Goal: Task Accomplishment & Management: Manage account settings

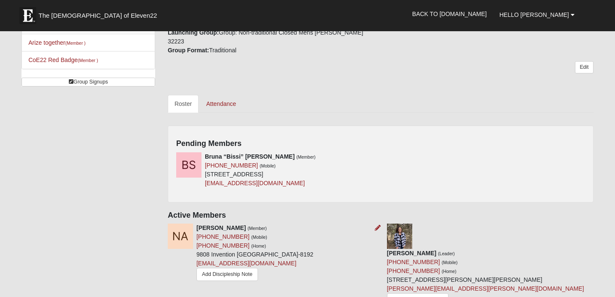
scroll to position [296, 0]
click at [378, 154] on icon at bounding box center [378, 157] width 6 height 6
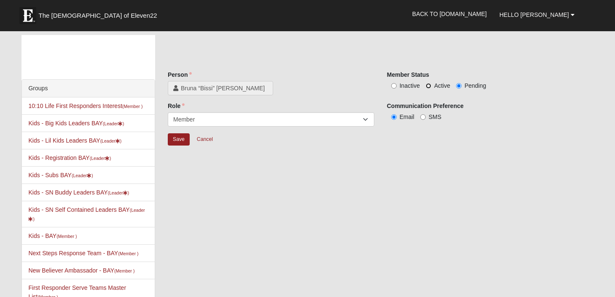
click at [427, 84] on input "Active" at bounding box center [428, 85] width 5 height 5
radio input "true"
click at [180, 137] on input "Save" at bounding box center [179, 139] width 22 height 12
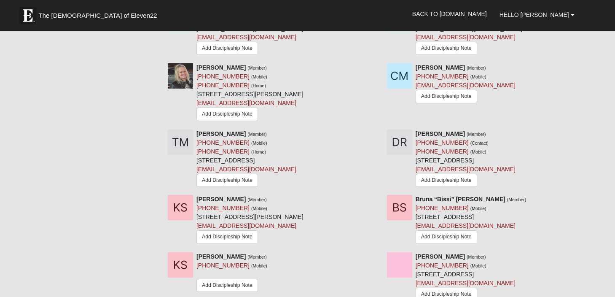
scroll to position [581, 0]
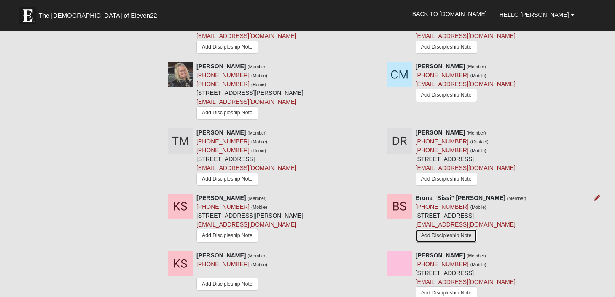
click at [458, 229] on link "Add Discipleship Note" at bounding box center [447, 235] width 62 height 13
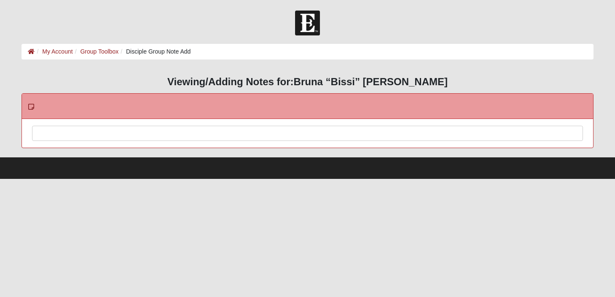
click at [52, 134] on div at bounding box center [307, 144] width 550 height 37
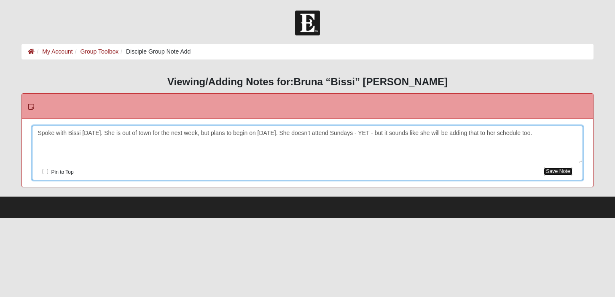
click at [557, 170] on button "Save Note" at bounding box center [558, 171] width 28 height 8
